Goal: Navigation & Orientation: Find specific page/section

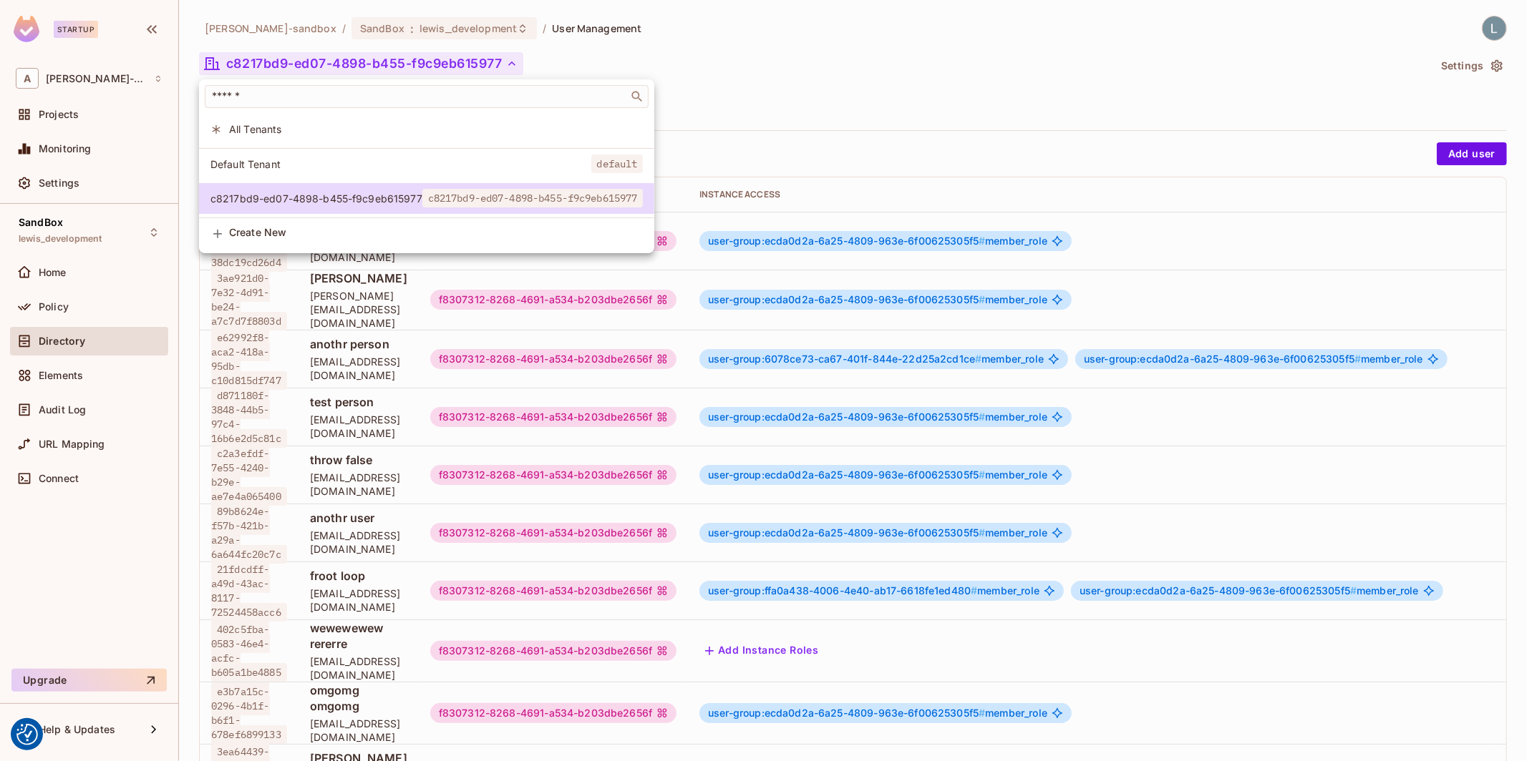
click at [819, 73] on div at bounding box center [763, 380] width 1527 height 761
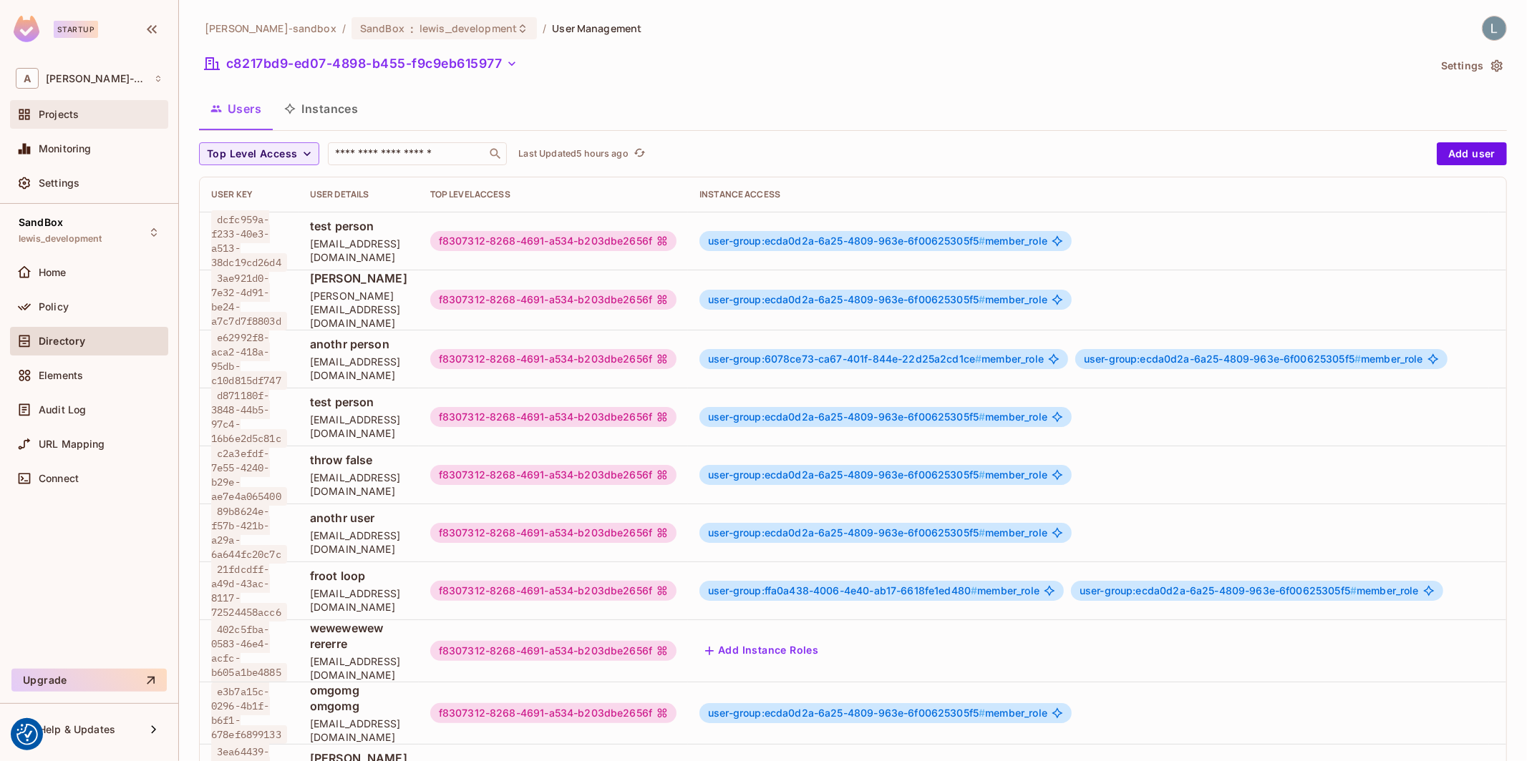
click at [67, 110] on span "Projects" at bounding box center [59, 114] width 40 height 11
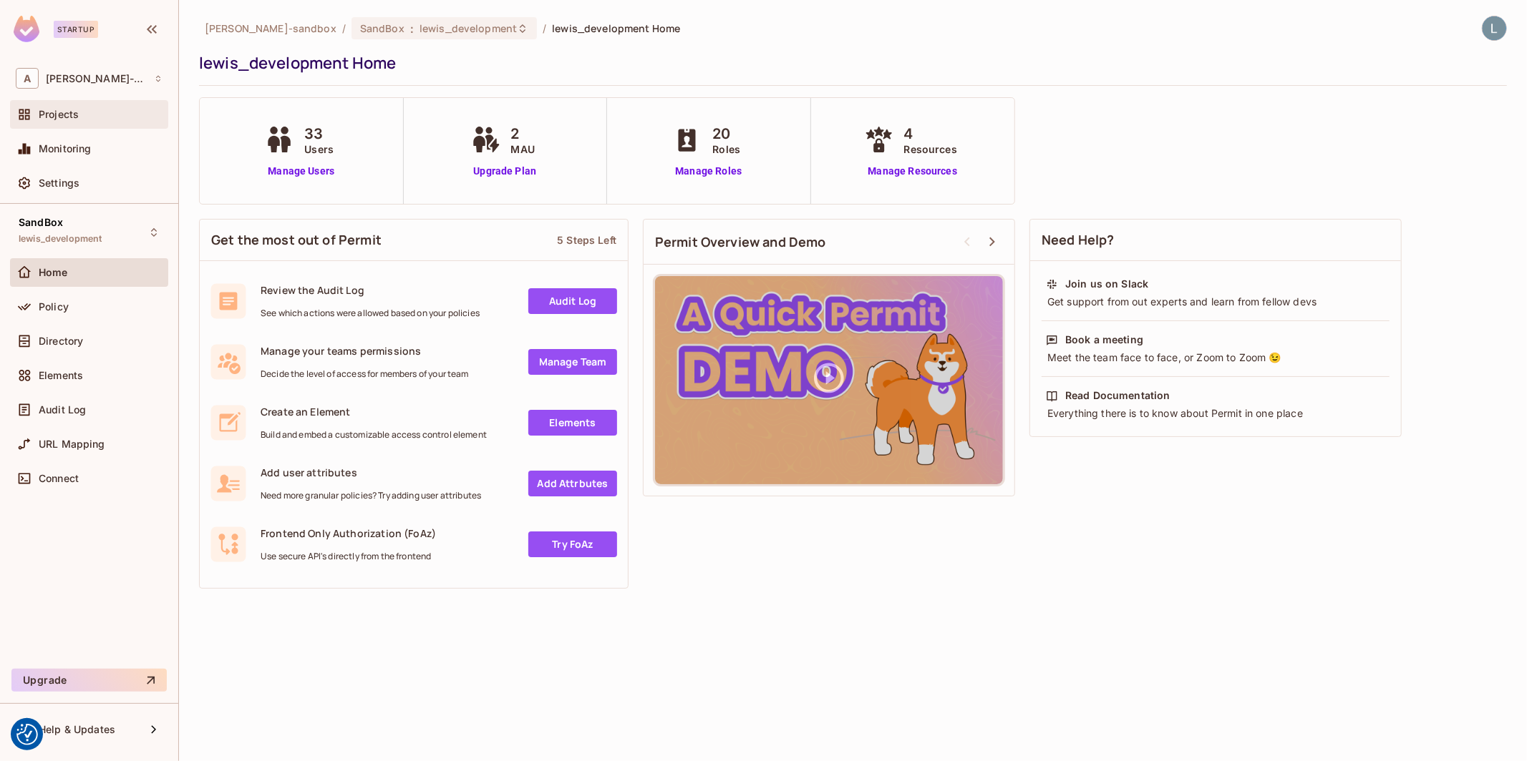
click at [75, 125] on div "Projects" at bounding box center [89, 114] width 158 height 29
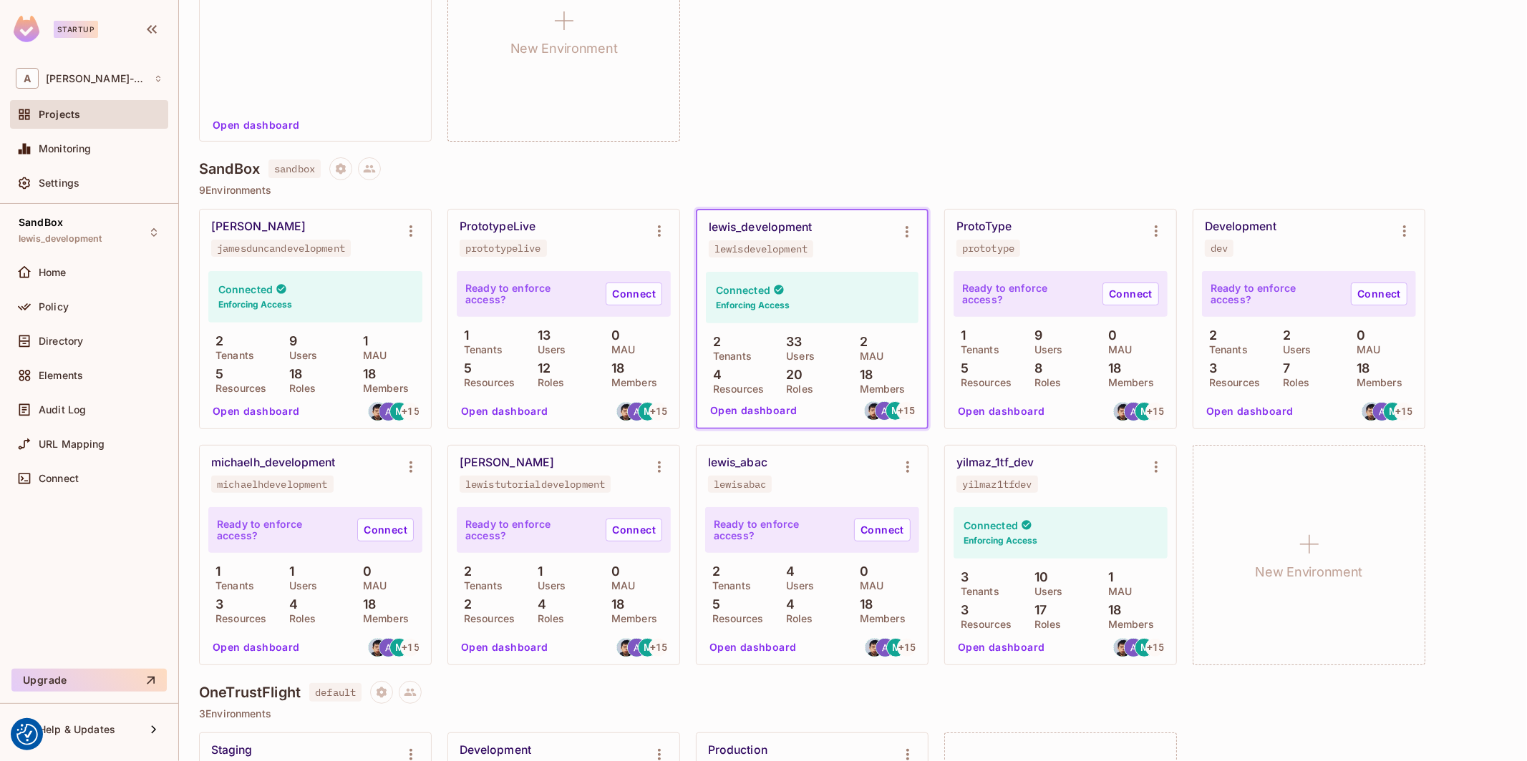
scroll to position [481, 0]
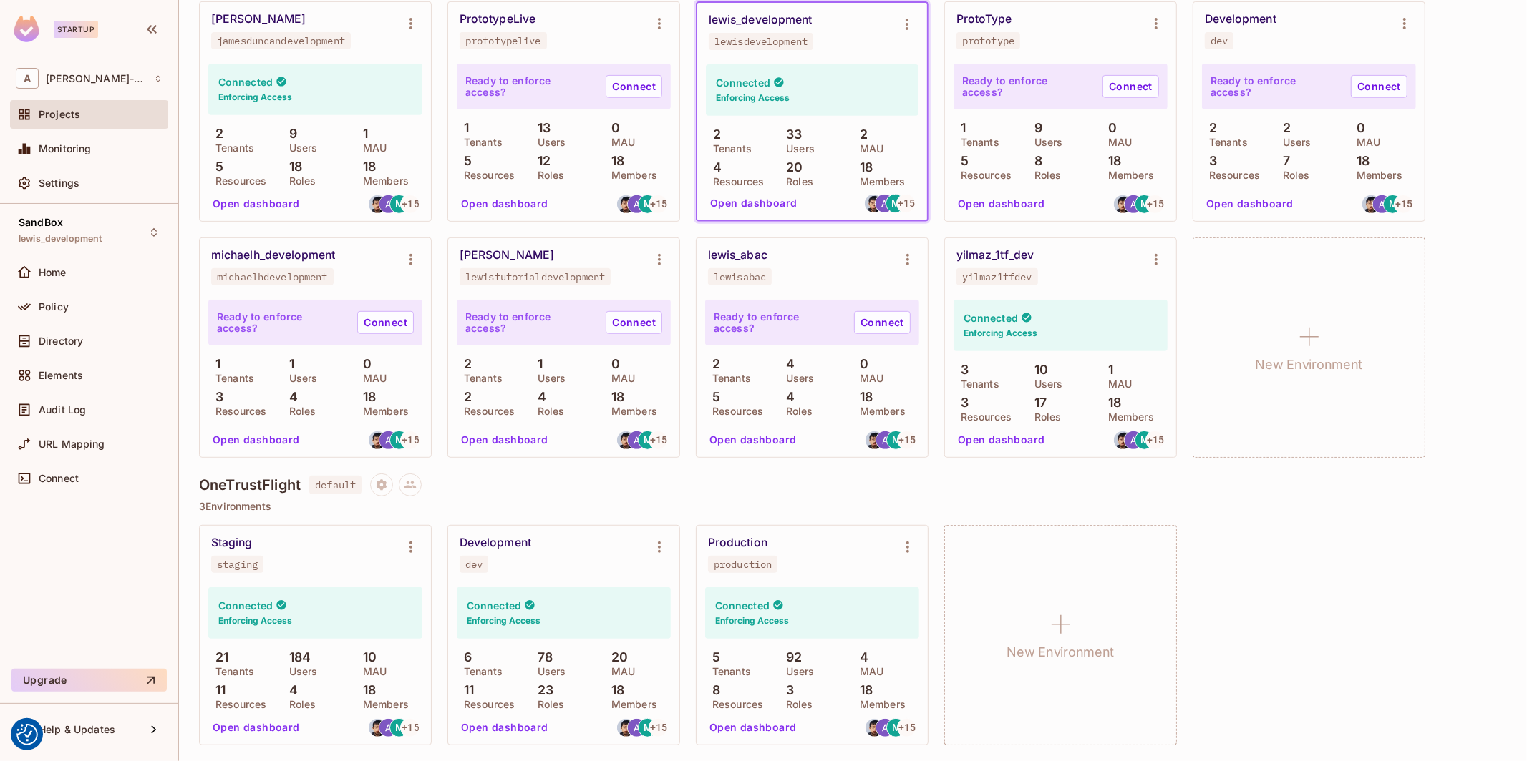
click at [500, 731] on button "Open dashboard" at bounding box center [504, 727] width 99 height 23
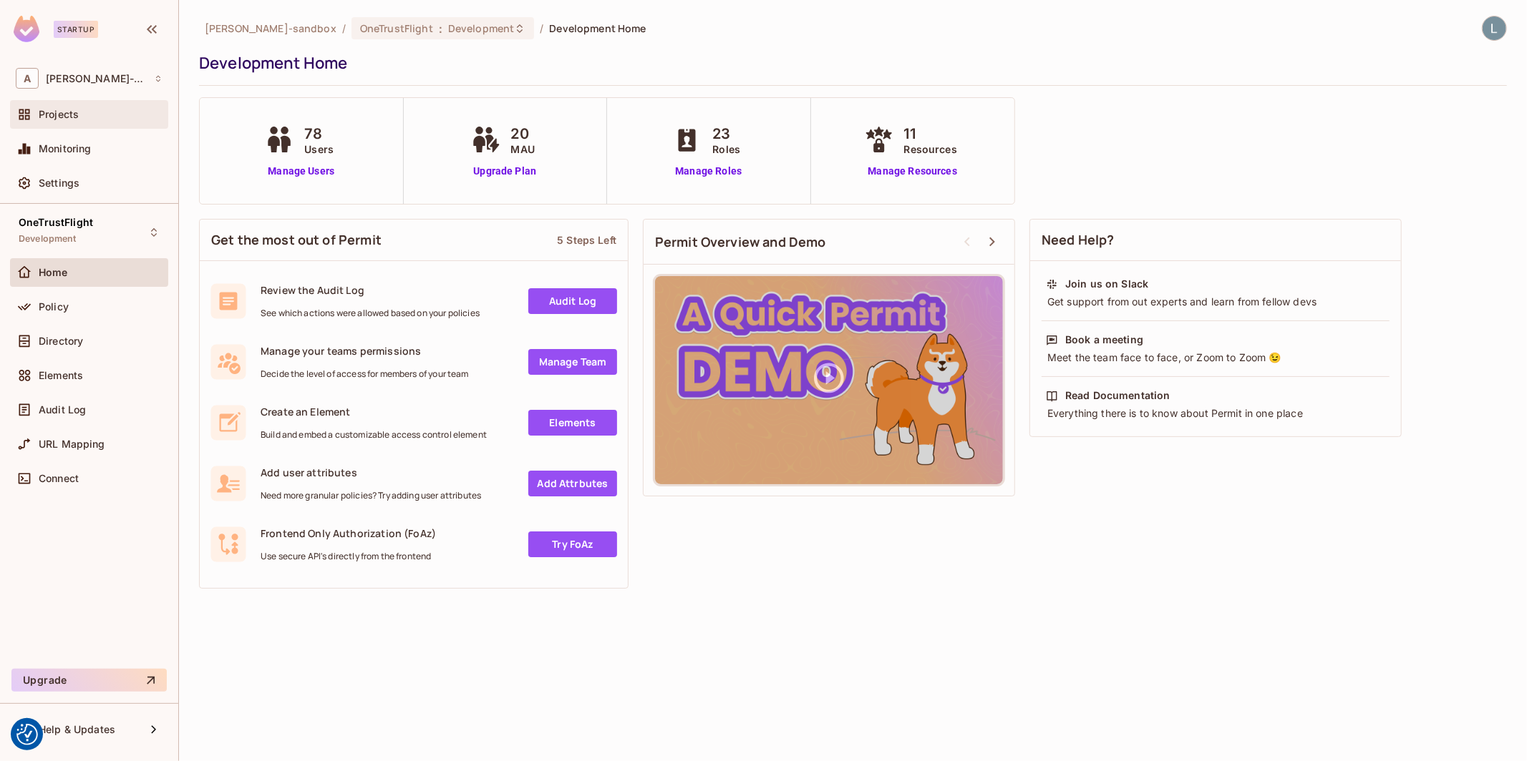
click at [62, 117] on span "Projects" at bounding box center [59, 114] width 40 height 11
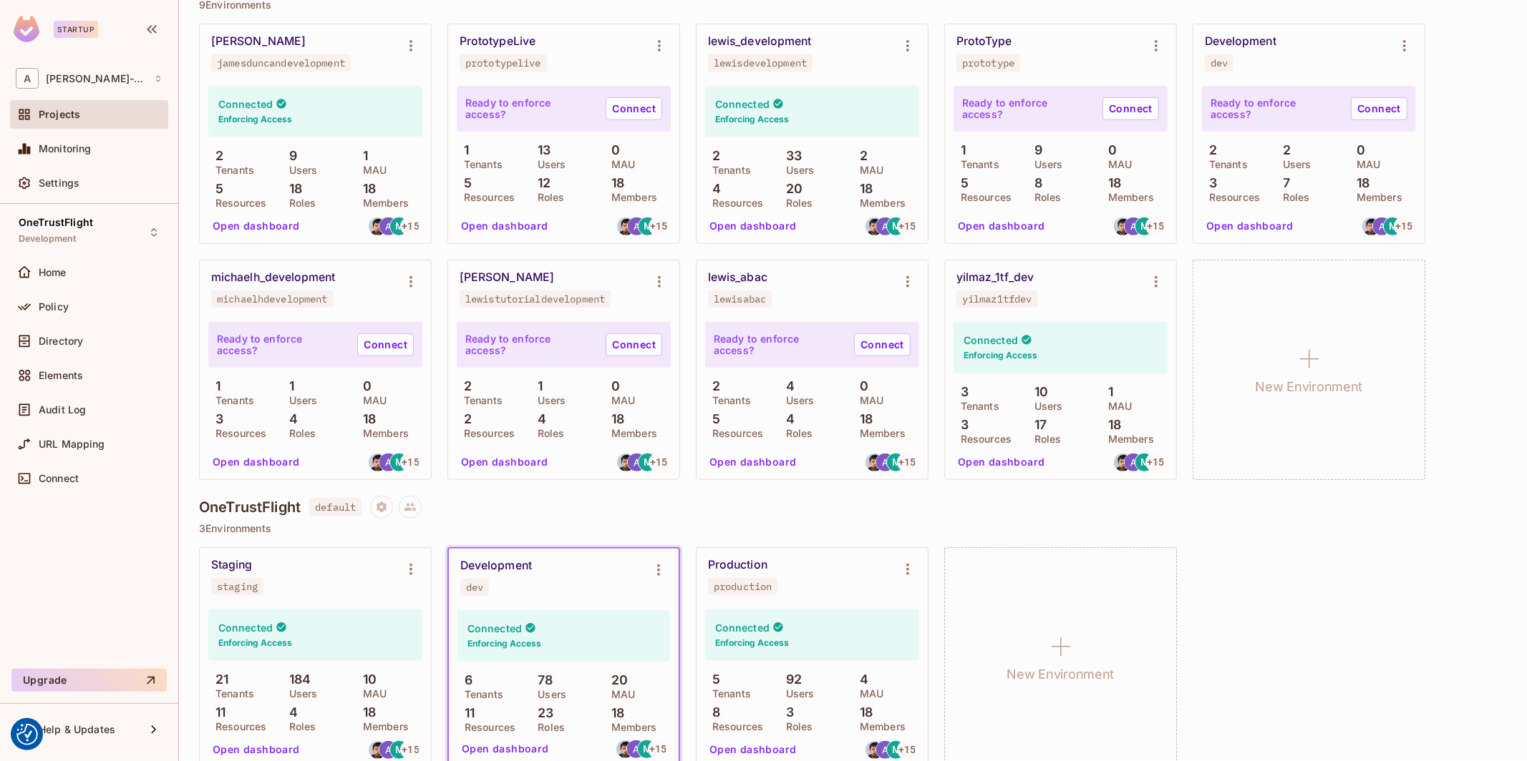
scroll to position [481, 0]
